Goal: Task Accomplishment & Management: Use online tool/utility

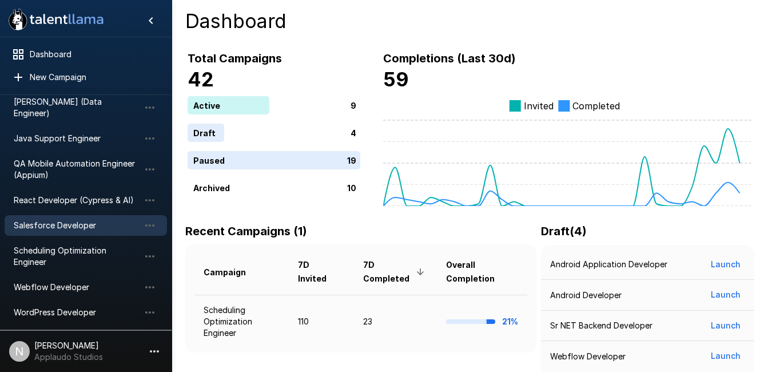
scroll to position [93, 0]
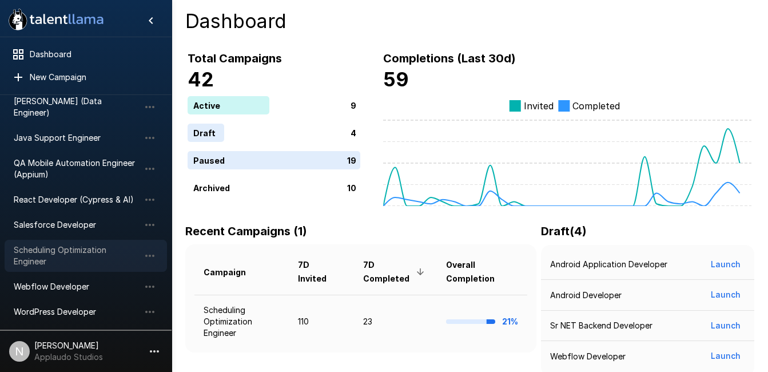
click at [49, 246] on span "Scheduling Optimization Engineer" at bounding box center [77, 255] width 126 height 23
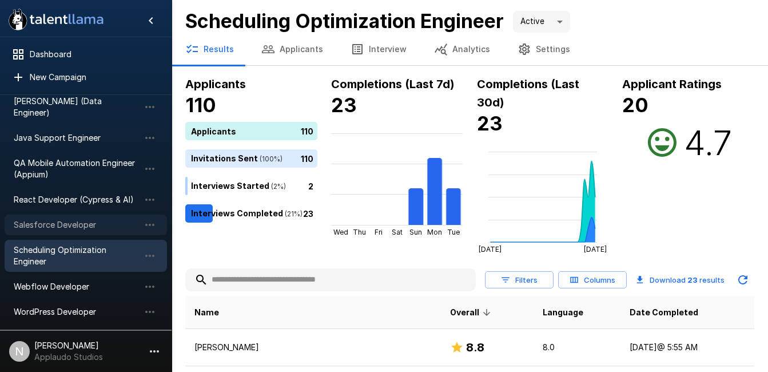
click at [78, 219] on span "Salesforce Developer" at bounding box center [77, 224] width 126 height 11
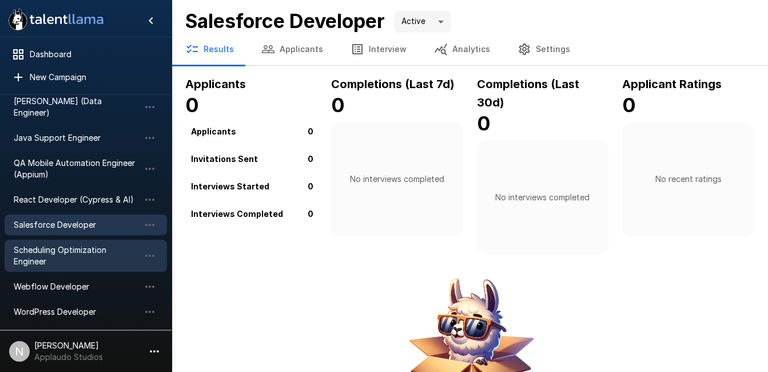
click at [59, 244] on span "Scheduling Optimization Engineer" at bounding box center [77, 255] width 126 height 23
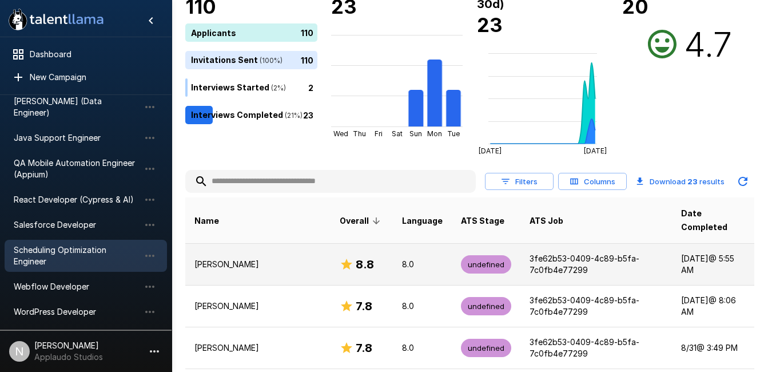
scroll to position [97, 0]
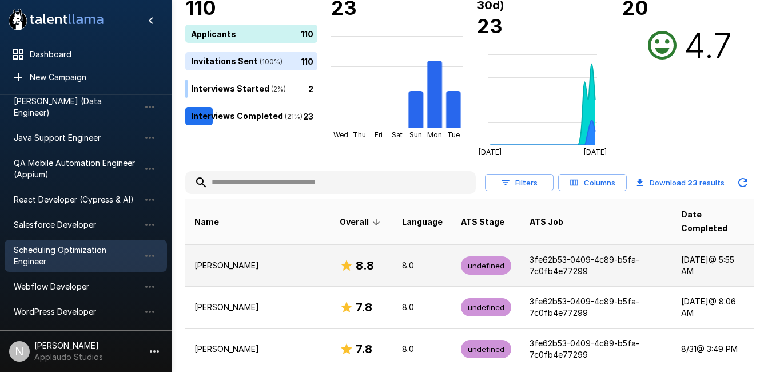
click at [277, 260] on p "[PERSON_NAME]" at bounding box center [257, 265] width 127 height 11
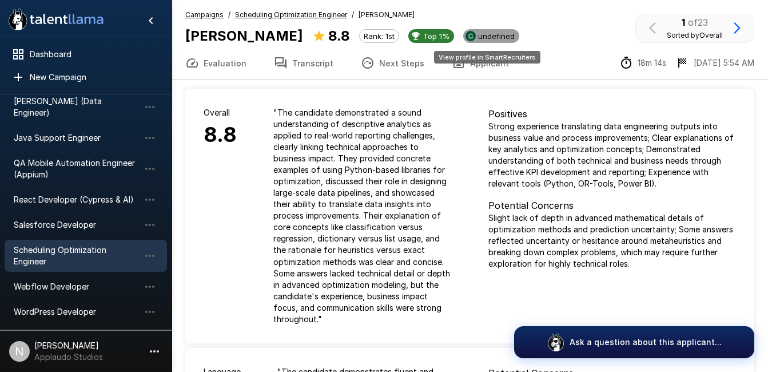
click at [493, 36] on span "undefined" at bounding box center [496, 35] width 46 height 9
